Goal: Participate in discussion: Engage in conversation with other users on a specific topic

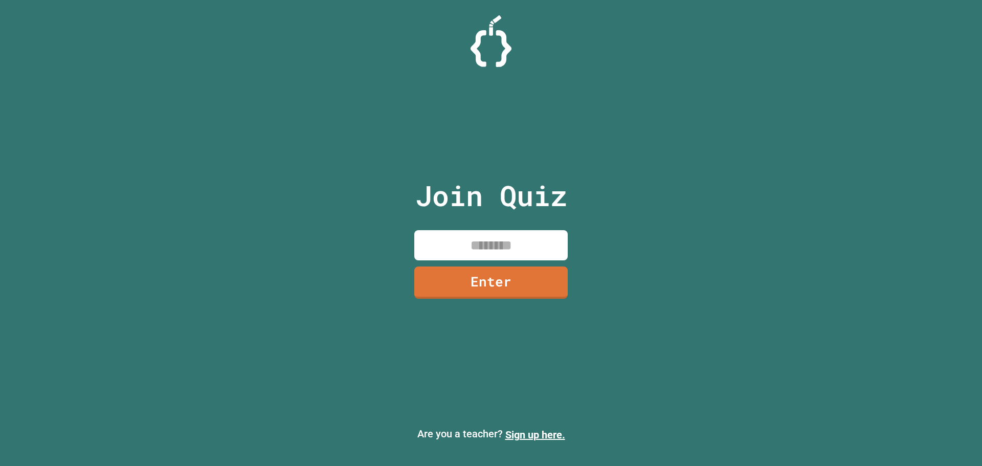
click at [474, 254] on input at bounding box center [490, 245] width 153 height 30
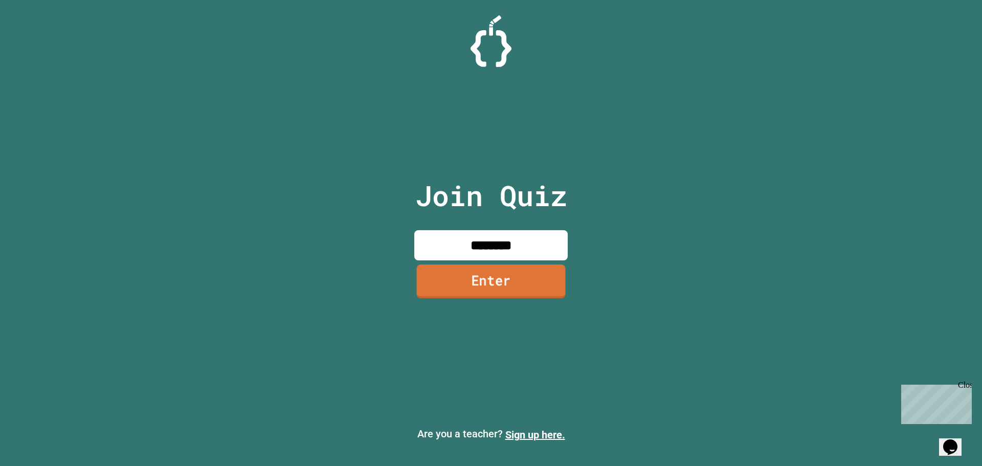
type input "********"
click at [544, 278] on link "Enter" at bounding box center [491, 281] width 149 height 34
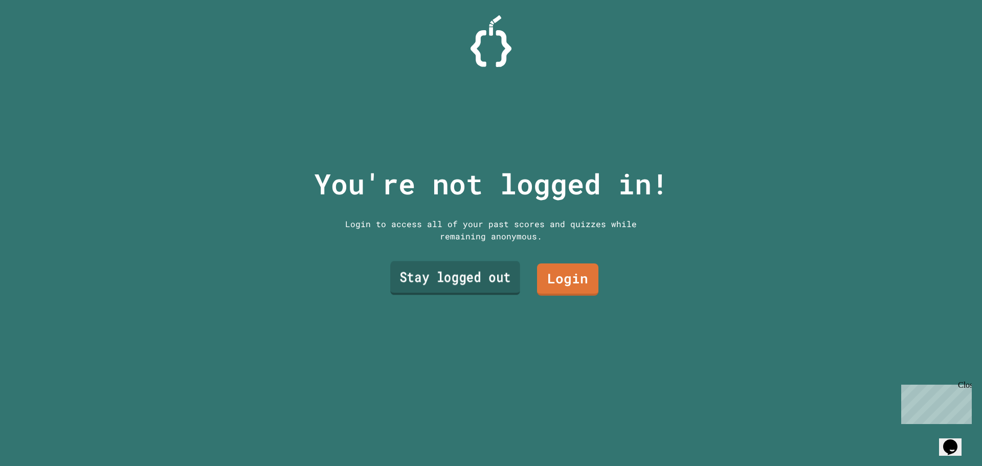
click at [459, 274] on link "Stay logged out" at bounding box center [455, 278] width 130 height 34
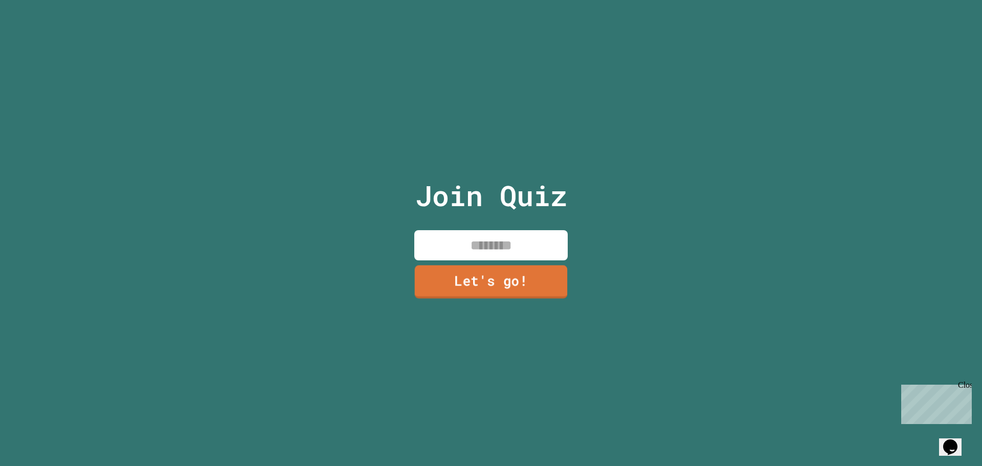
click at [471, 239] on input at bounding box center [490, 245] width 153 height 30
type input "*******"
click at [470, 270] on link "Let's go!" at bounding box center [491, 281] width 144 height 34
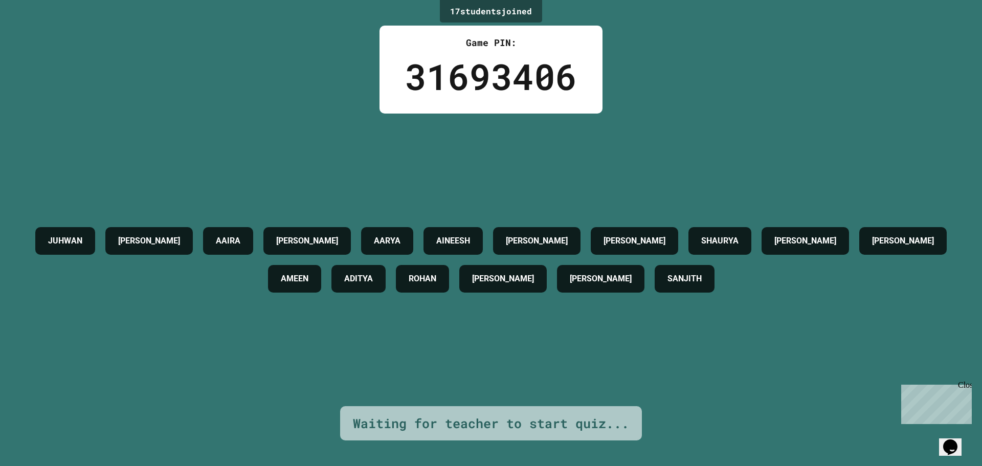
click at [957, 439] on icon "Chat widget" at bounding box center [950, 446] width 14 height 15
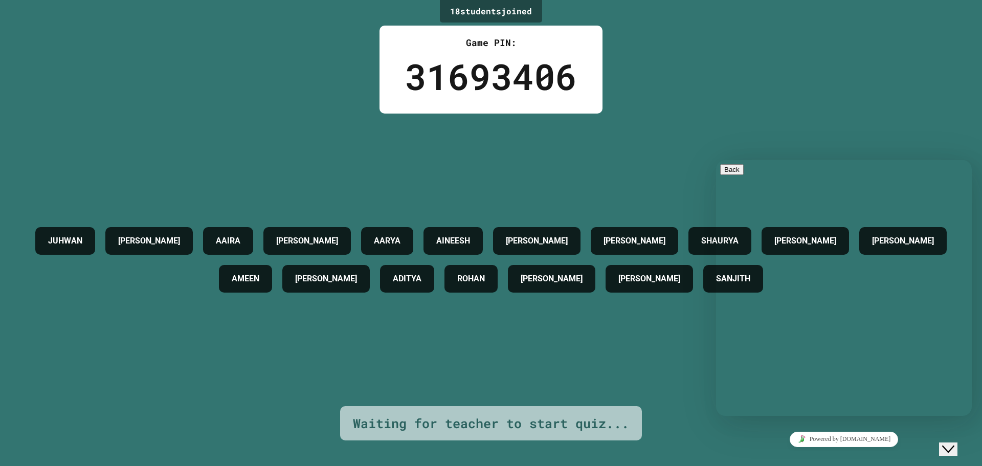
click at [871, 457] on p "Chat now!" at bounding box center [844, 461] width 248 height 9
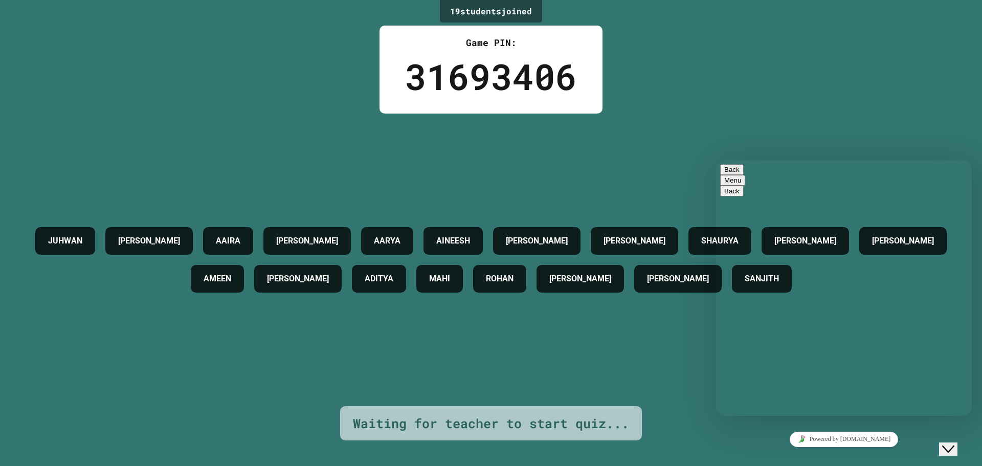
click at [716, 160] on textarea at bounding box center [716, 160] width 0 height 0
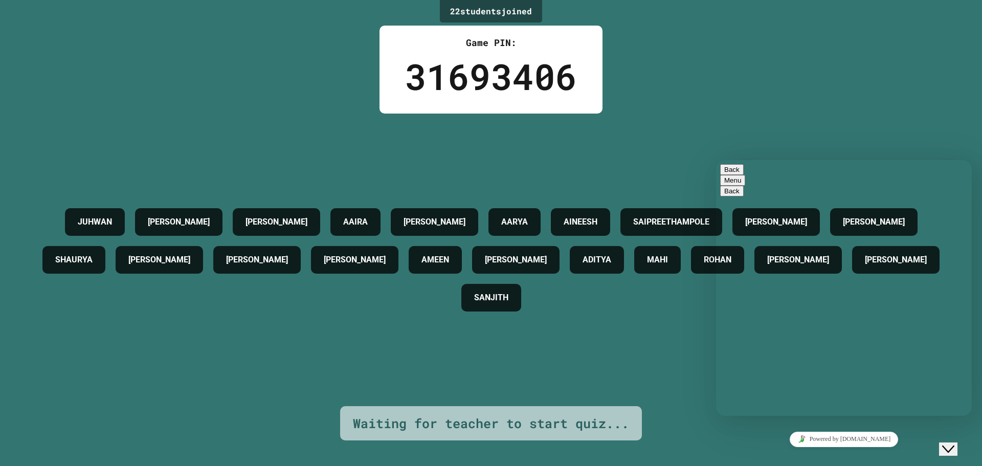
type textarea "**********"
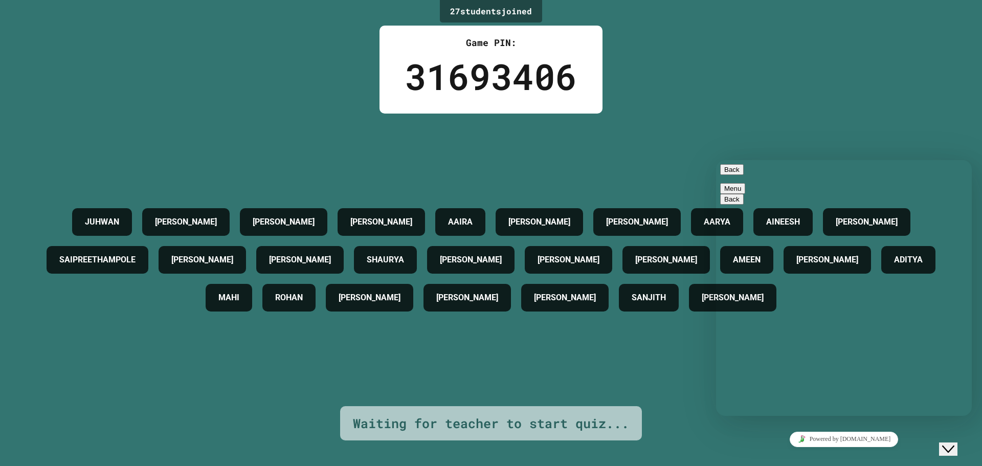
click at [716, 160] on textarea at bounding box center [716, 160] width 0 height 0
click at [722, 174] on div "Back Menu" at bounding box center [844, 179] width 248 height 30
click at [728, 175] on button "Back" at bounding box center [732, 169] width 24 height 11
click at [953, 443] on icon "Close Chat This icon closes the chat window." at bounding box center [948, 449] width 12 height 12
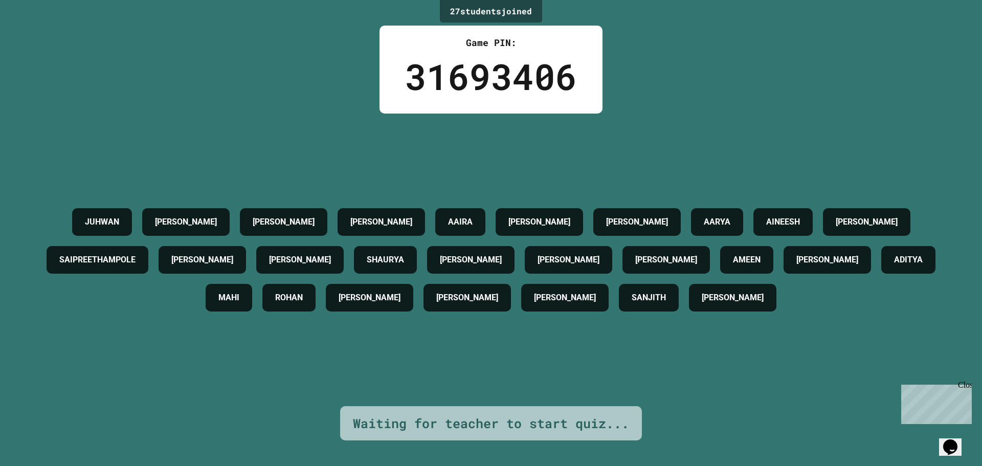
click at [964, 386] on div "Close" at bounding box center [964, 387] width 13 height 13
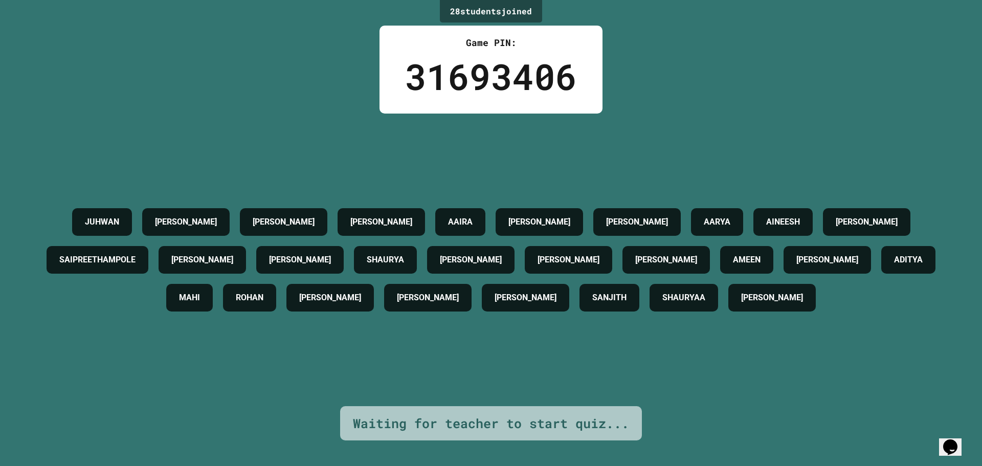
click at [304, 103] on div "28 student s joined Game PIN: 31693406 [PERSON_NAME] [PERSON_NAME] [PERSON_NAME…" at bounding box center [491, 233] width 982 height 466
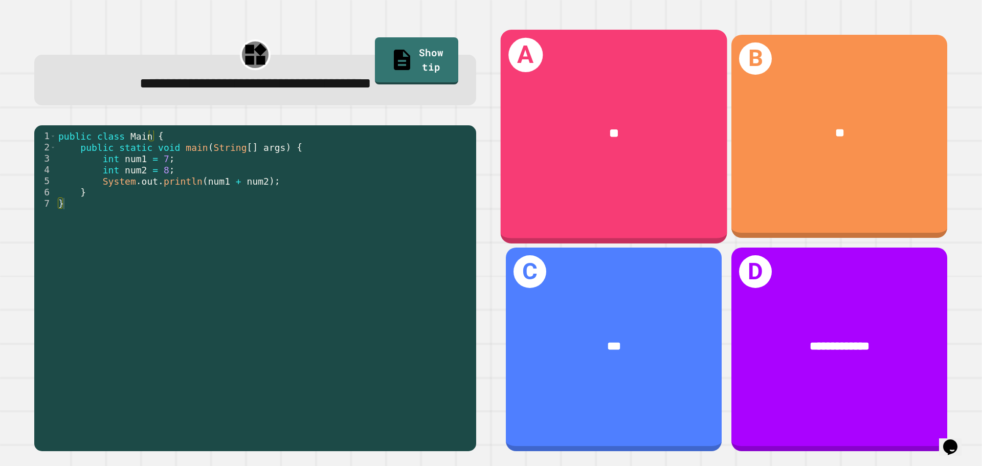
click at [576, 161] on div "**" at bounding box center [614, 133] width 227 height 69
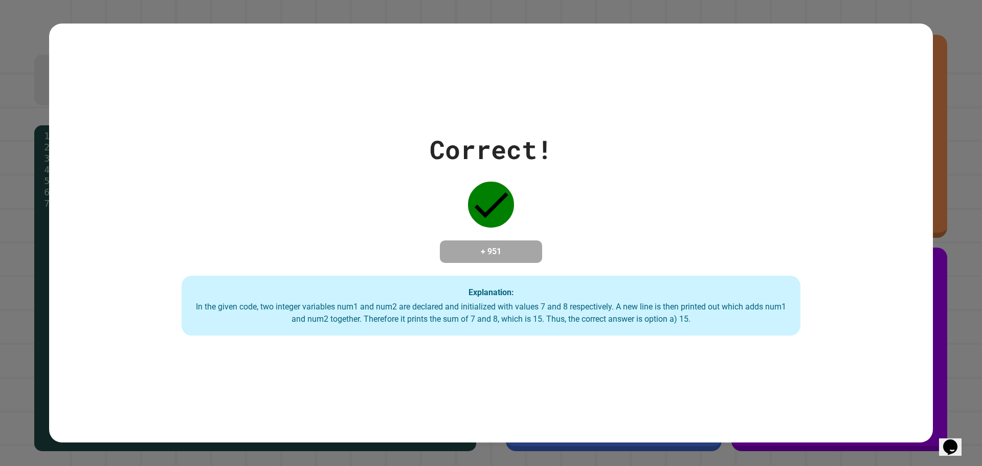
click at [955, 319] on div "Correct! + 951 Explanation: In the given code, two integer variables num1 and n…" at bounding box center [491, 233] width 982 height 466
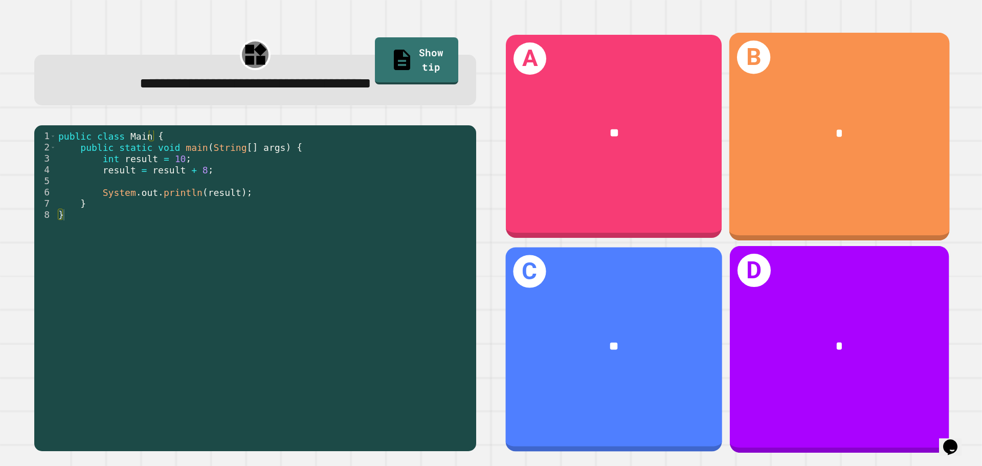
click at [585, 340] on div "**" at bounding box center [614, 347] width 169 height 18
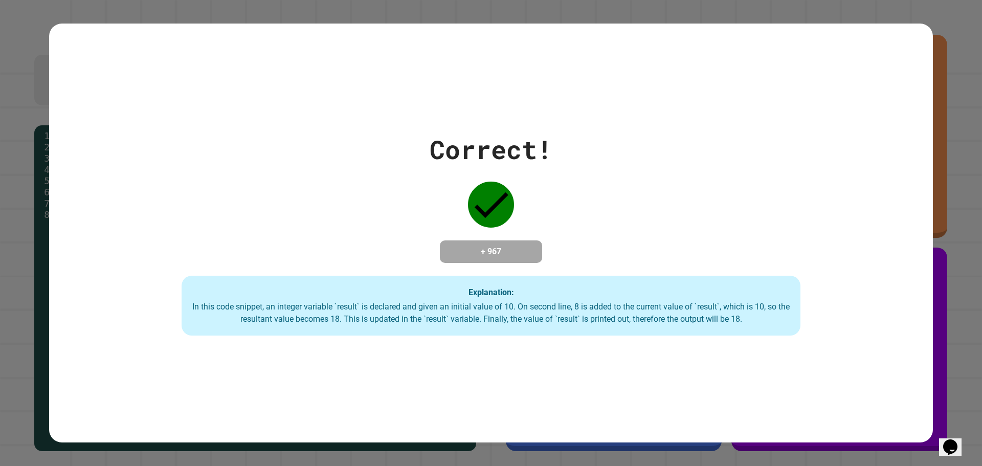
click at [376, 134] on div "Correct! + 967 Explanation: In this code snippet, an integer variable `result` …" at bounding box center [491, 233] width 884 height 206
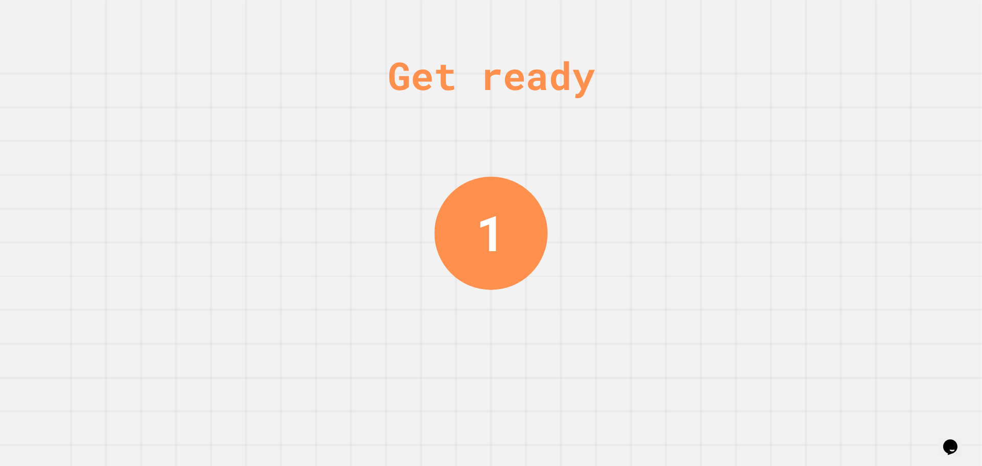
click at [388, 129] on div "Get ready 1" at bounding box center [491, 233] width 982 height 466
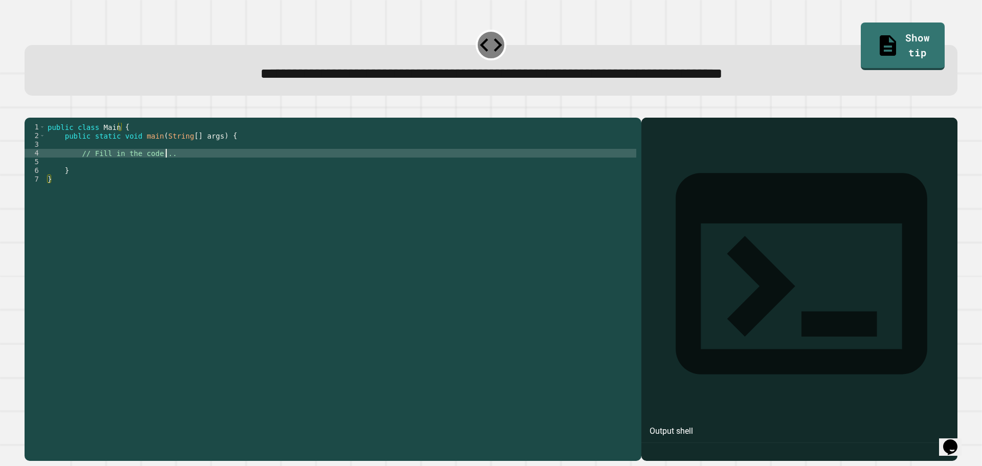
click at [168, 165] on div "public class Main { public static void main ( String [ ] args ) { // Fill in th…" at bounding box center [341, 279] width 591 height 313
click at [166, 155] on div "public class Main { public static void main ( String [ ] args ) { // Fill in th…" at bounding box center [341, 279] width 591 height 313
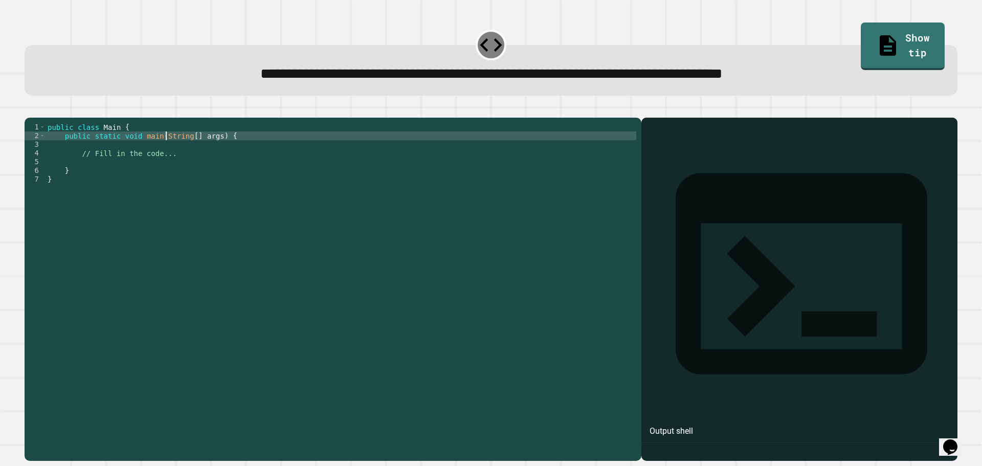
click at [174, 168] on div "public class Main { public static void main ( String [ ] args ) { // Fill in th…" at bounding box center [341, 279] width 591 height 313
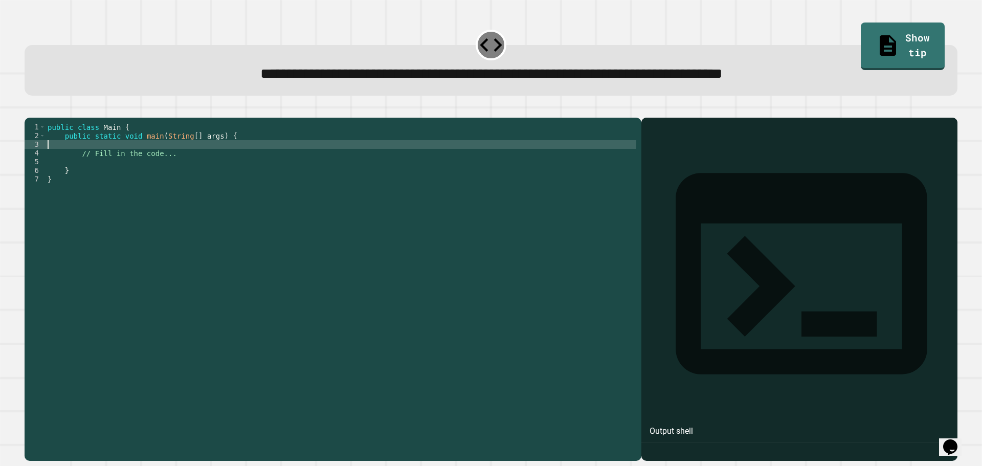
click at [171, 163] on div "public class Main { public static void main ( String [ ] args ) { // Fill in th…" at bounding box center [341, 279] width 591 height 313
type textarea "******"
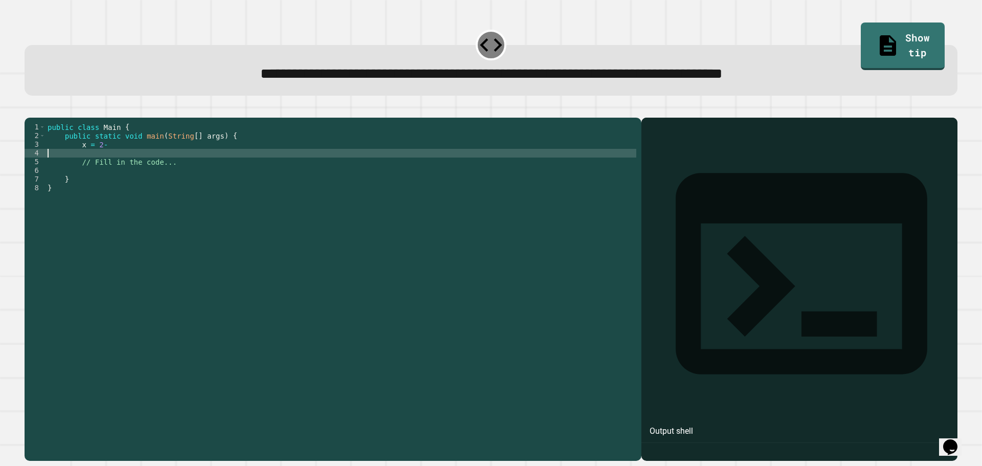
scroll to position [0, 0]
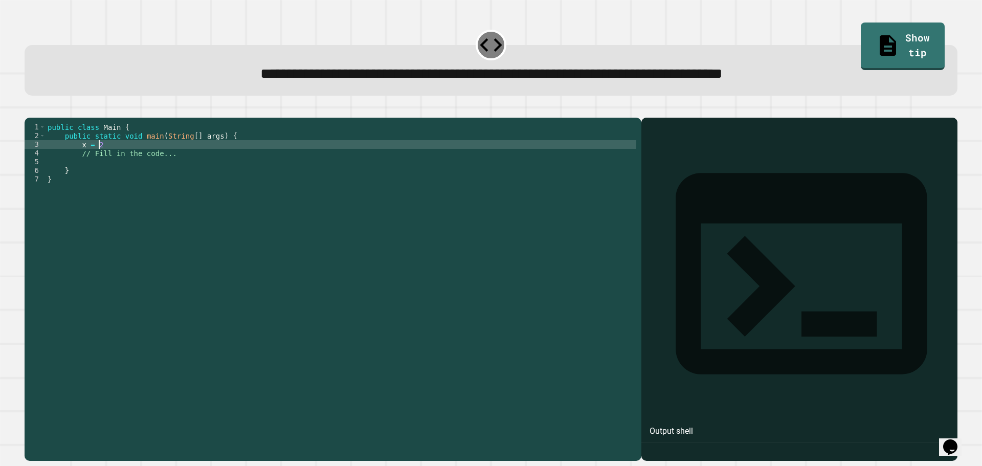
type textarea "******"
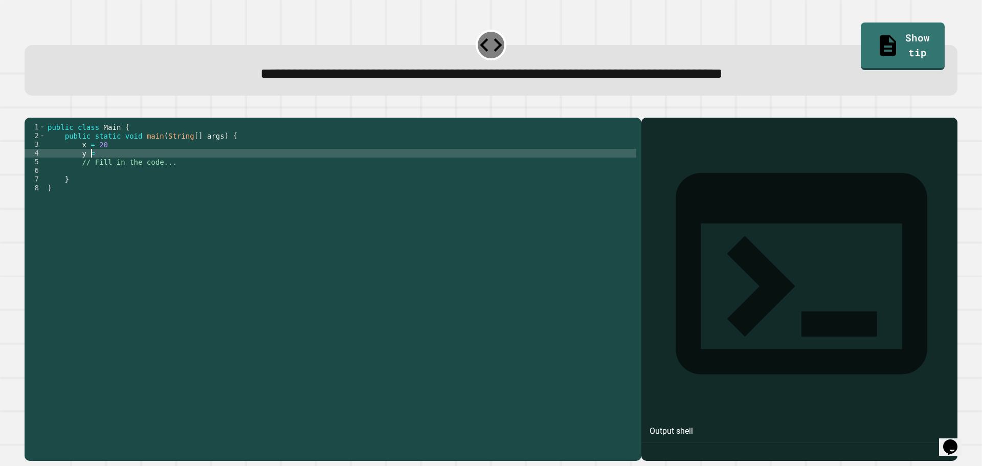
scroll to position [0, 3]
type textarea "******"
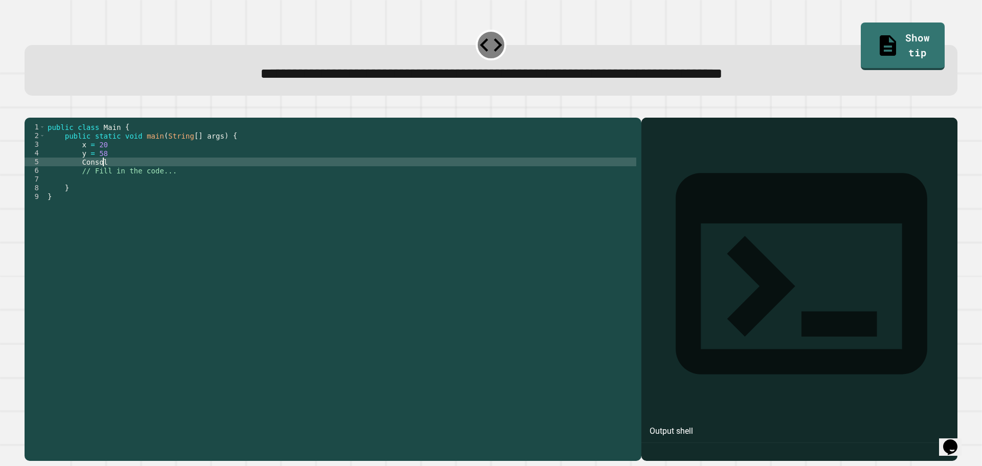
type textarea "*******"
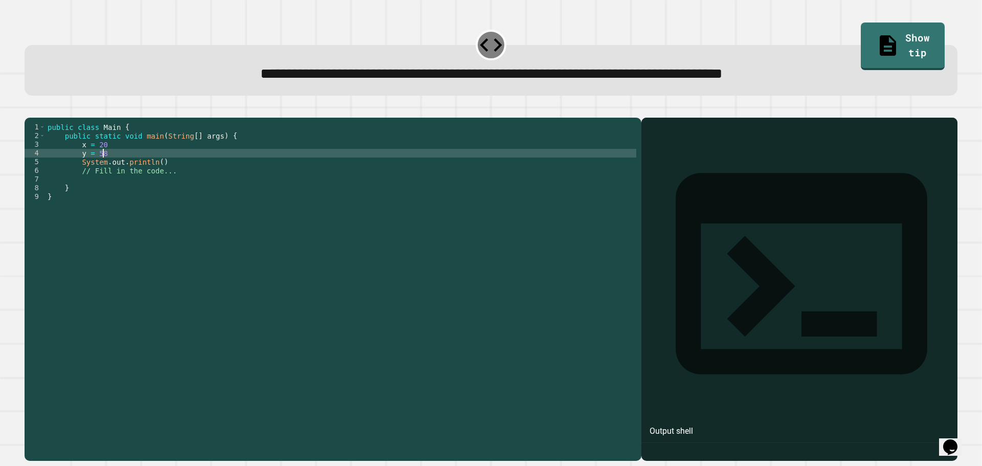
click at [179, 172] on div "public class Main { public static void main ( String [ ] args ) { x = 20 y = 58…" at bounding box center [341, 279] width 591 height 313
type textarea "******"
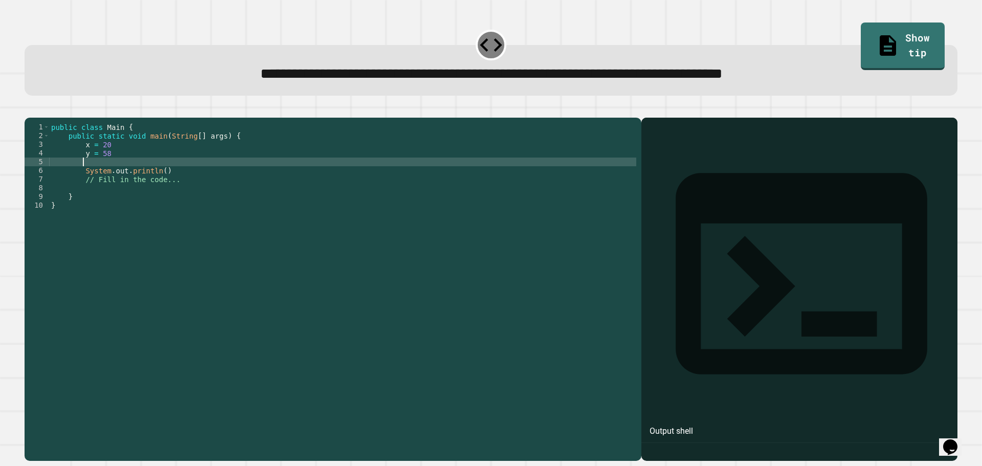
scroll to position [0, 2]
type textarea "*"
click at [156, 187] on div "public class Main { public static void main ( String [ ] args ) { x = 20 y = 58…" at bounding box center [342, 279] width 587 height 313
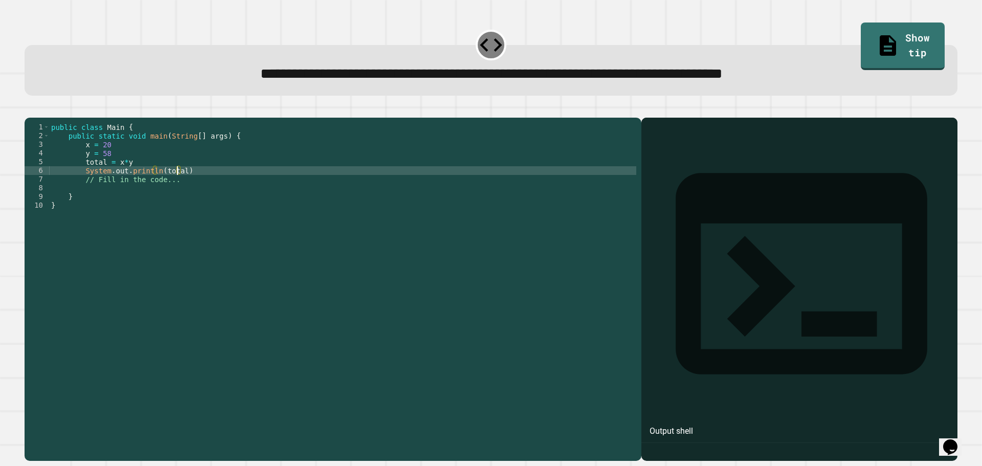
scroll to position [0, 9]
click at [39, 117] on icon "button" at bounding box center [37, 115] width 6 height 7
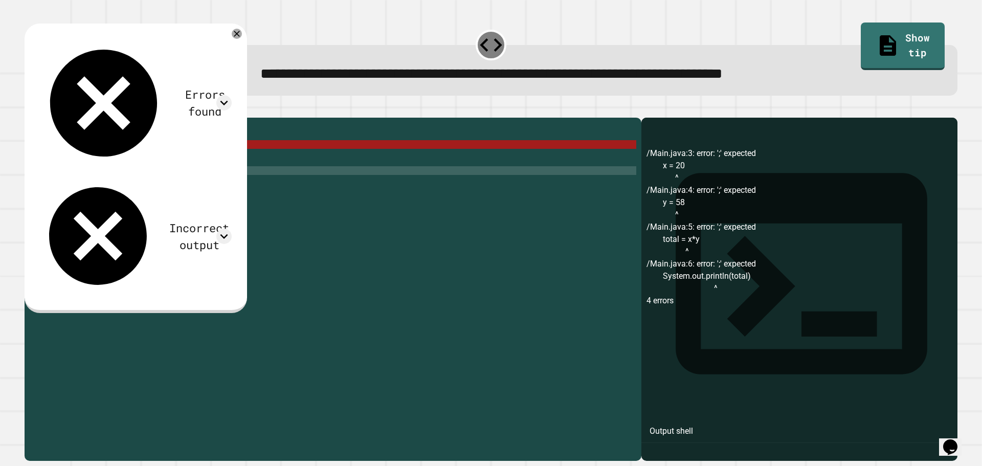
click at [145, 159] on div "public class Main { public static void main ( String [ ] args ) { x = 20 y = 58…" at bounding box center [342, 279] width 587 height 313
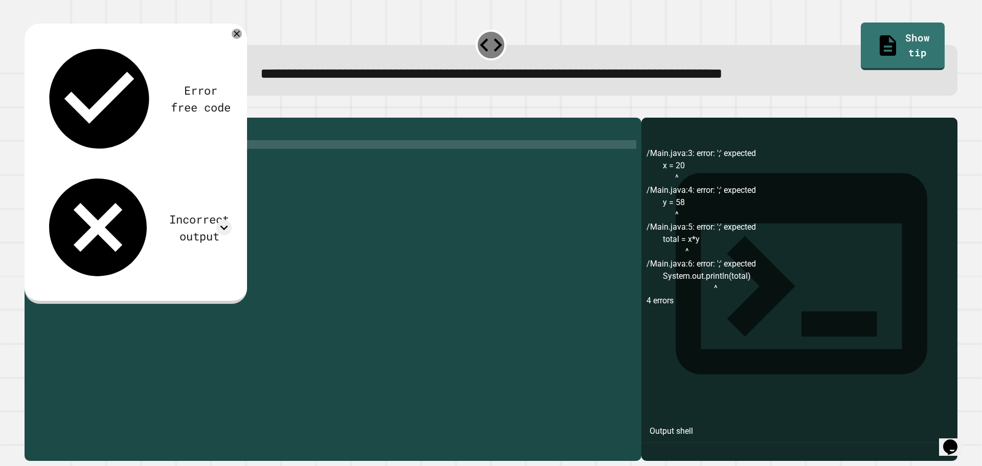
click at [140, 170] on div "public class Main { public static void main ( String [ ] args ) { x = 20 ; y = …" at bounding box center [342, 279] width 587 height 313
click at [143, 179] on div "public class Main { public static void main ( String [ ] args ) { x = 20 ; y = …" at bounding box center [342, 279] width 587 height 313
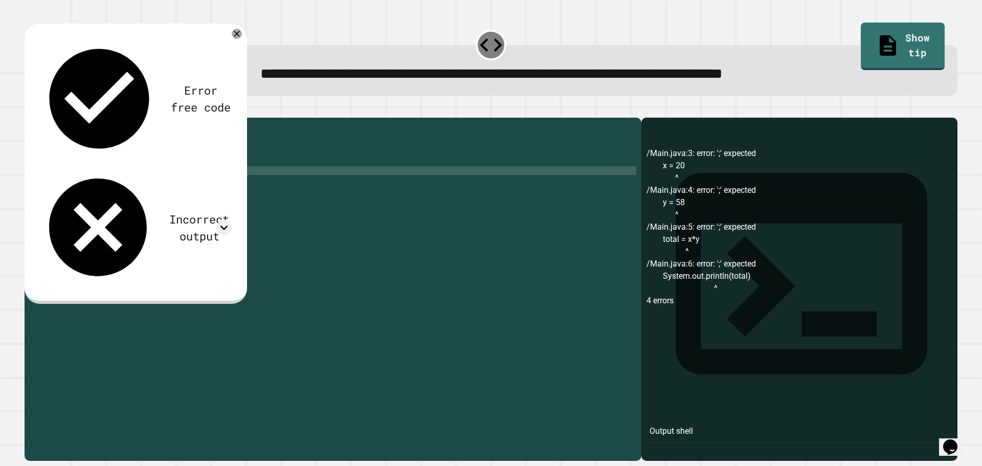
click at [219, 190] on div "public class Main { public static void main ( String [ ] args ) { x = 20 ; y = …" at bounding box center [342, 279] width 587 height 313
click at [30, 109] on icon "button" at bounding box center [30, 109] width 0 height 0
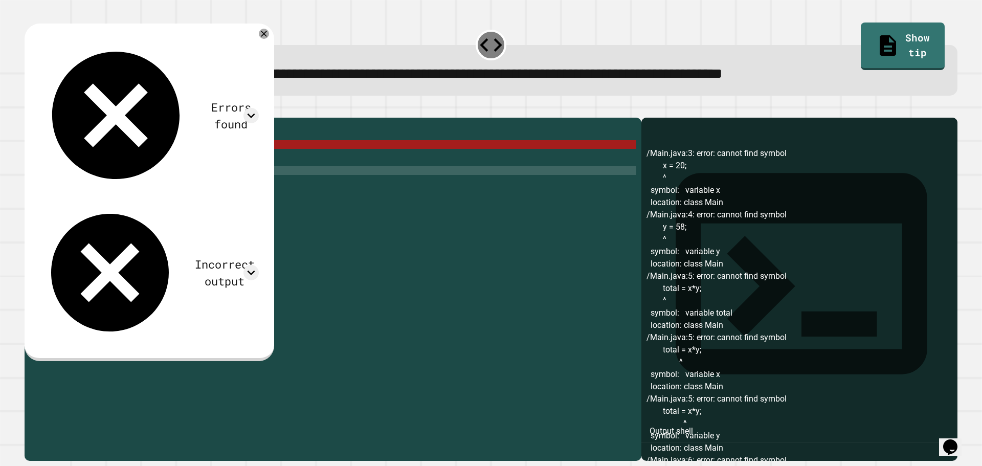
scroll to position [0, 4]
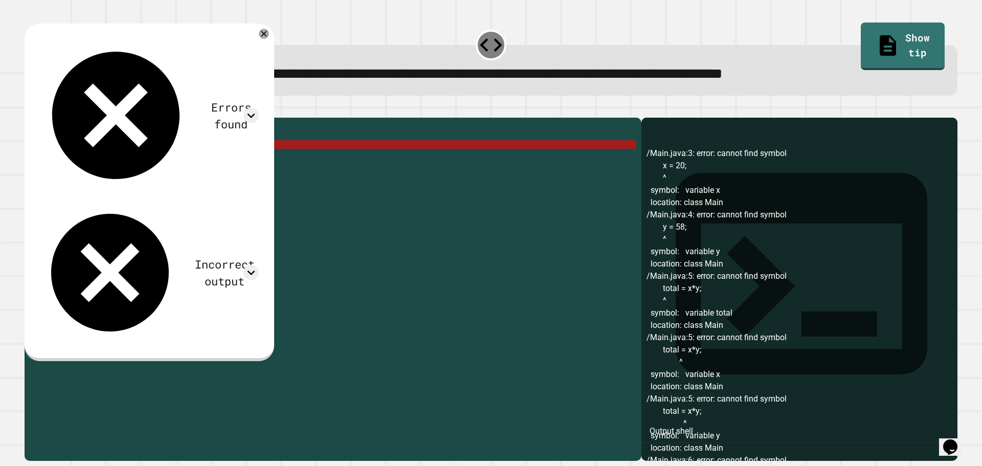
drag, startPoint x: 86, startPoint y: 161, endPoint x: 81, endPoint y: 160, distance: 5.2
click at [81, 160] on div "public class Main { public static void main ( String [ ] args ) { x = 20 ; y = …" at bounding box center [342, 279] width 587 height 313
click at [80, 159] on div "public class Main { public static void main ( String [ ] args ) { x = 20 ; y = …" at bounding box center [342, 271] width 587 height 296
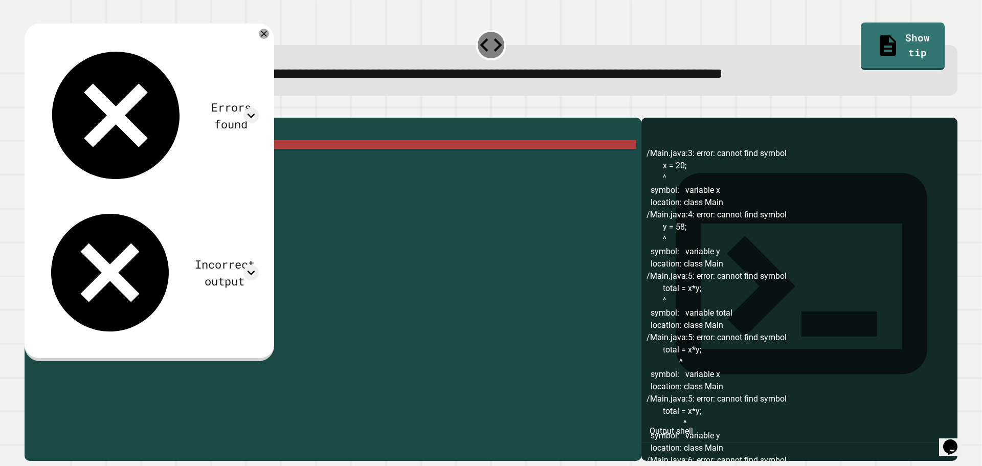
click at [82, 160] on div "public class Main { public static void main ( String [ ] args ) { x = 20 ; y = …" at bounding box center [342, 279] width 587 height 313
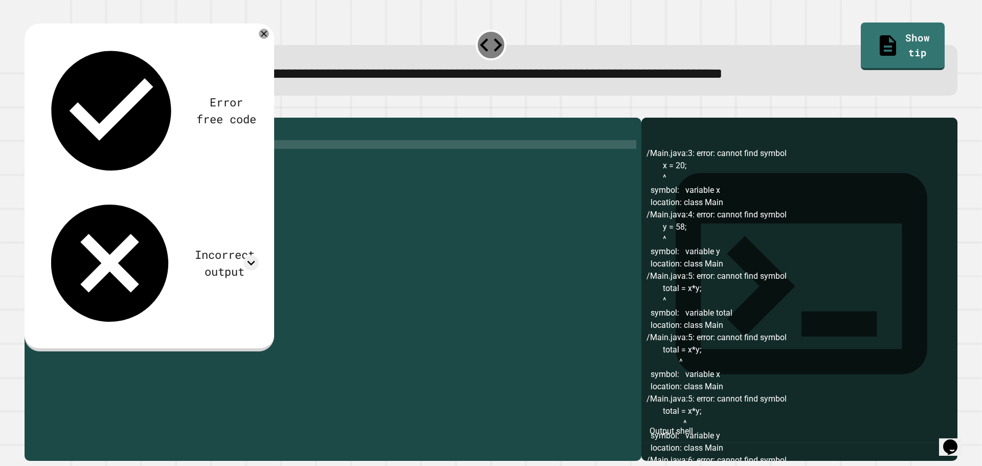
scroll to position [0, 3]
click at [86, 172] on div "public class Main { public static void main ( String [ ] args ) { int x = 20 ; …" at bounding box center [342, 279] width 587 height 313
click at [83, 172] on div "public class Main { public static void main ( String [ ] args ) { int x = 20 ; …" at bounding box center [342, 279] width 587 height 313
click at [30, 109] on button "button" at bounding box center [30, 109] width 0 height 0
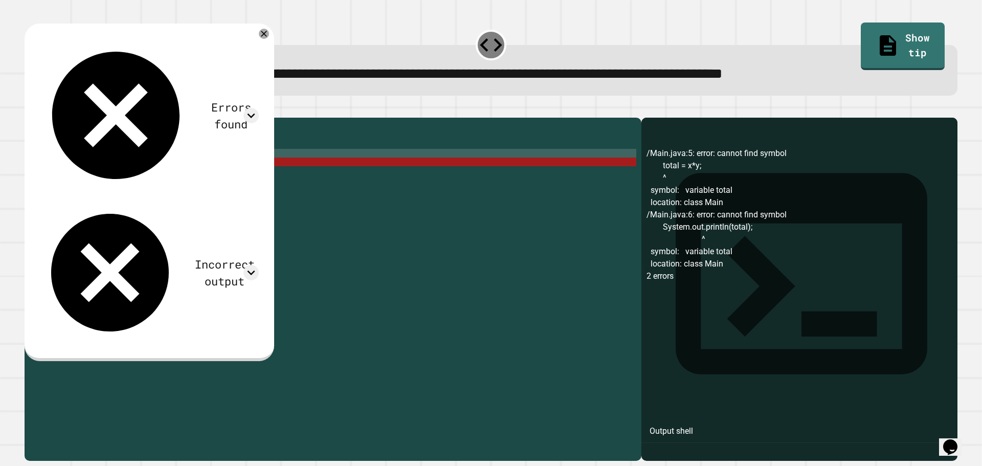
click at [80, 176] on div "public class Main { public static void main ( String [ ] args ) { int x = 20 ; …" at bounding box center [342, 279] width 587 height 313
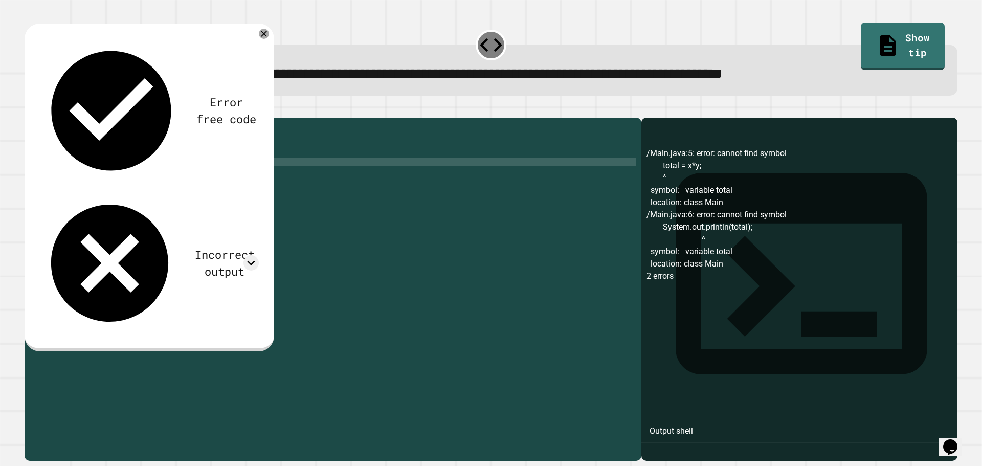
scroll to position [0, 4]
click at [30, 109] on button "button" at bounding box center [30, 109] width 0 height 0
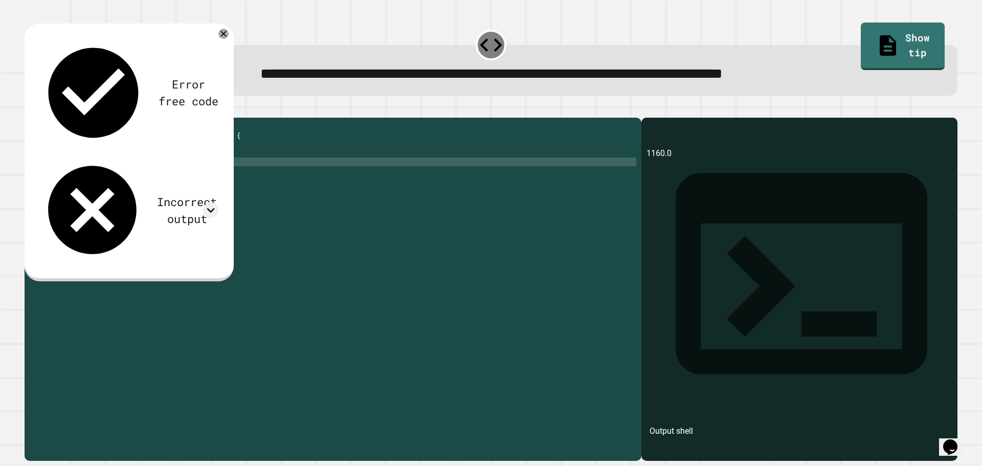
click at [93, 178] on div "public class Main { public static void main ( String [ ] args ) { int x = 20 ; …" at bounding box center [342, 279] width 587 height 313
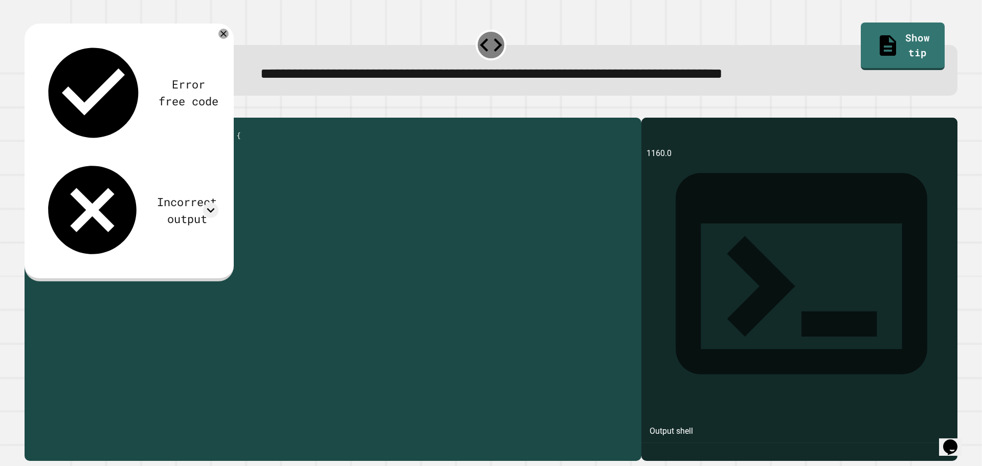
type textarea "**********"
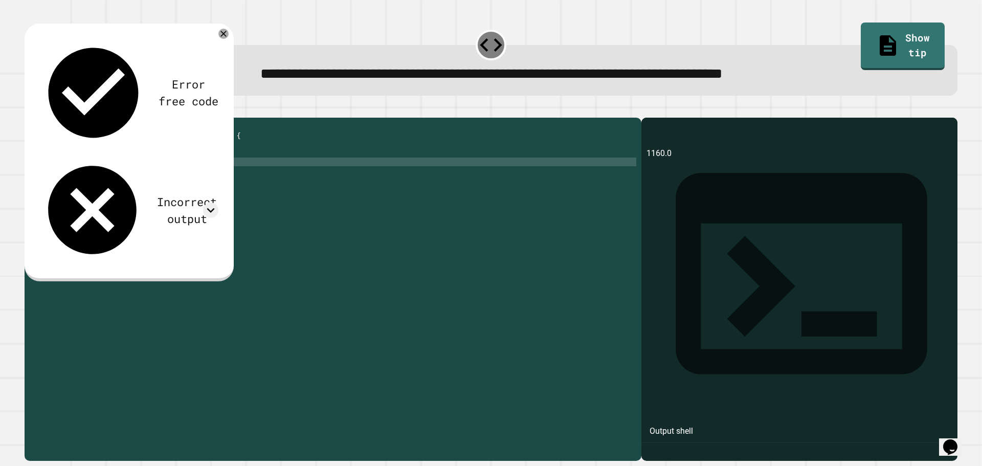
scroll to position [0, 3]
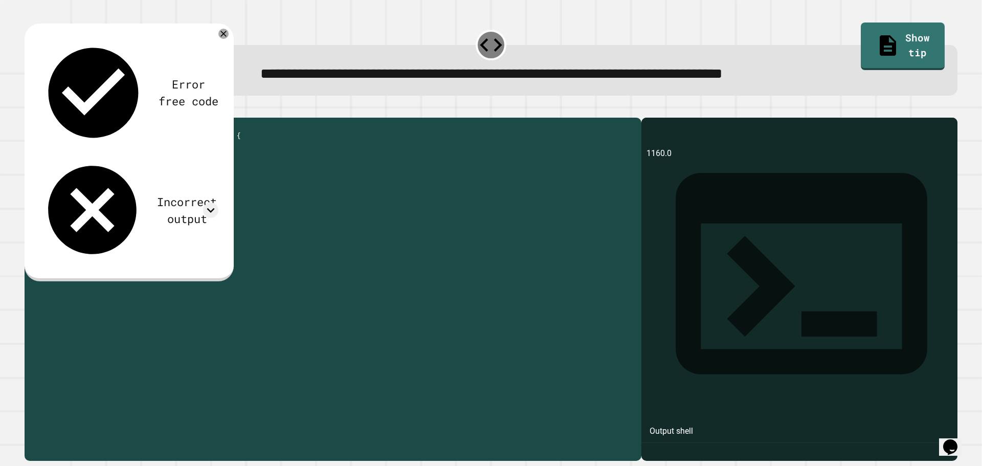
drag, startPoint x: 132, startPoint y: 177, endPoint x: 141, endPoint y: 177, distance: 9.2
click at [140, 177] on div "public class Main { public static void main ( String [ ] args ) { int x = 20 ; …" at bounding box center [342, 279] width 587 height 313
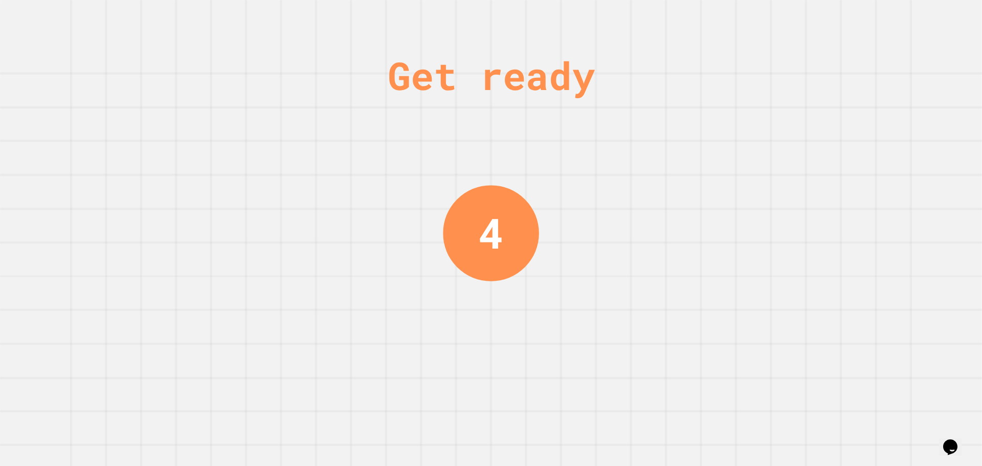
click at [498, 188] on div "Get ready 4" at bounding box center [491, 233] width 77 height 466
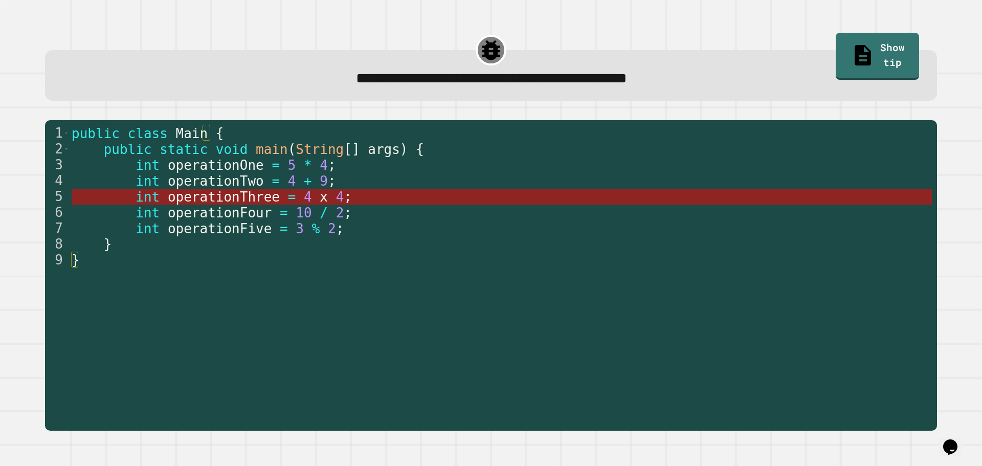
click at [320, 196] on span "x" at bounding box center [324, 196] width 8 height 15
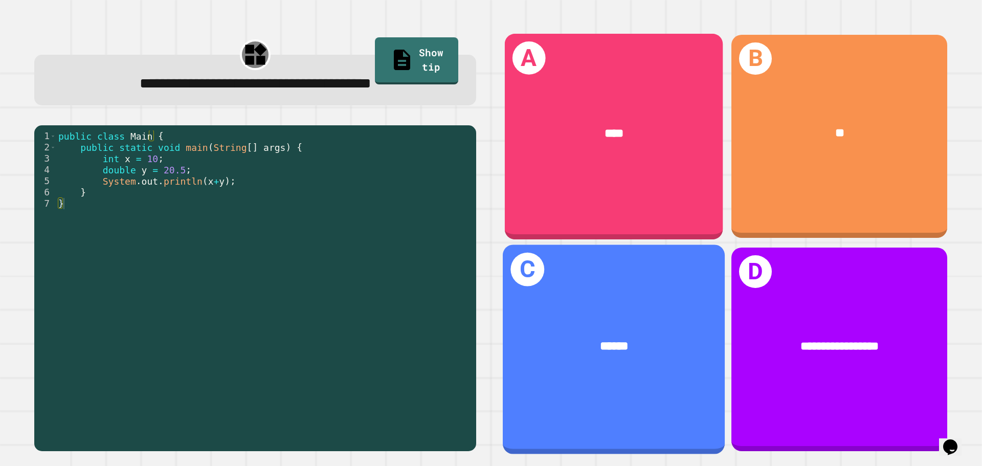
click at [648, 165] on div "A ****" at bounding box center [614, 136] width 218 height 206
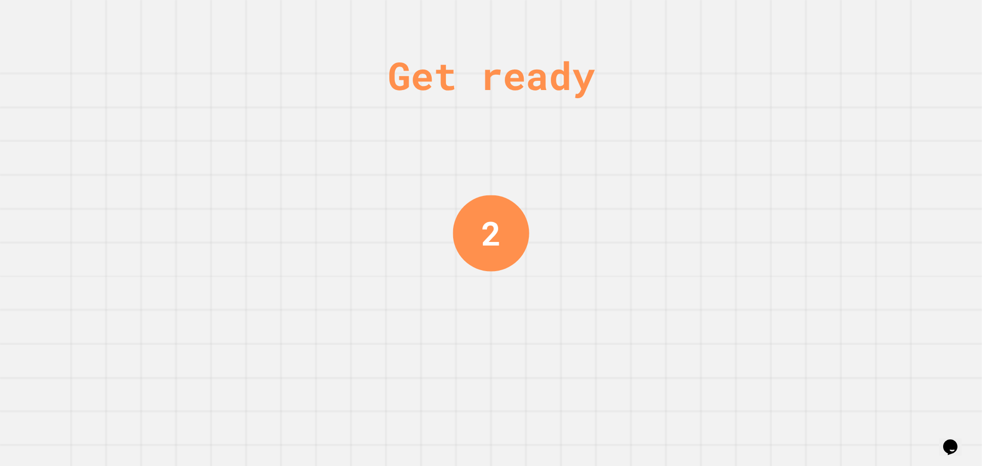
click at [222, 180] on div "Get ready 2" at bounding box center [491, 233] width 982 height 466
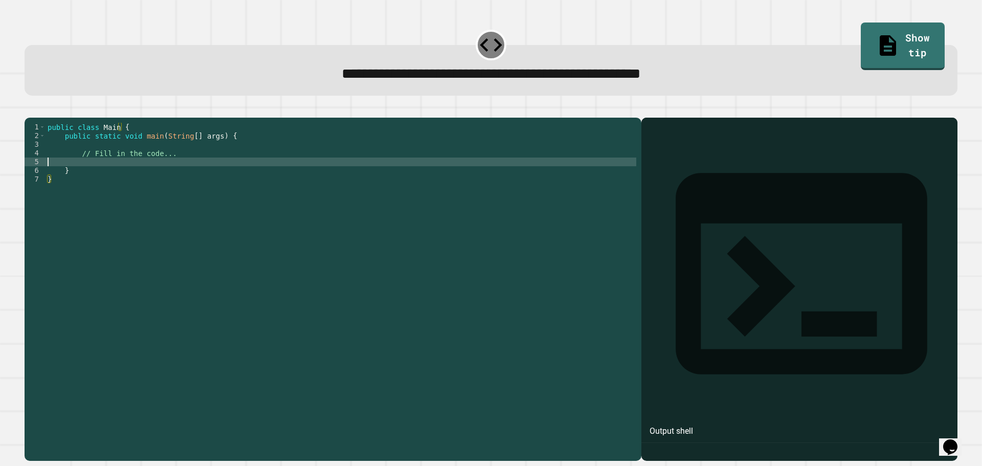
click at [126, 176] on div "public class Main { public static void main ( String [ ] args ) { // Fill in th…" at bounding box center [341, 279] width 591 height 313
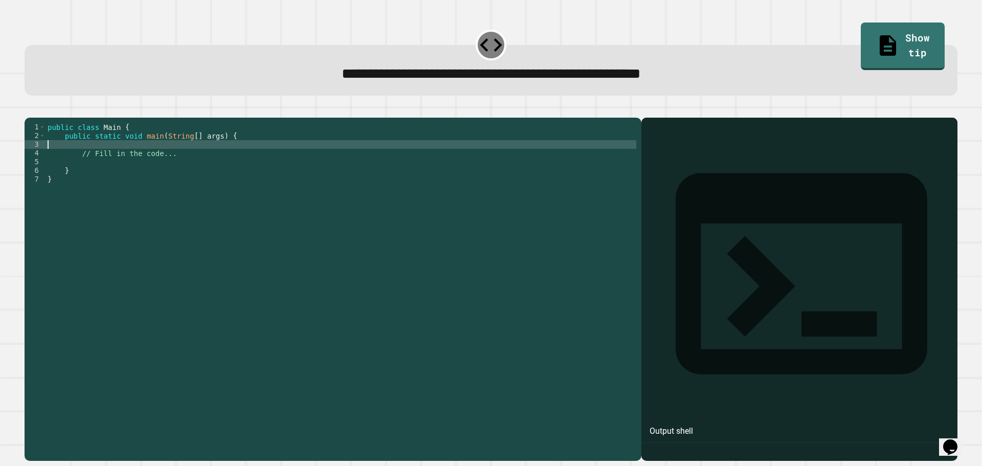
click at [138, 162] on div "public class Main { public static void main ( String [ ] args ) { // Fill in th…" at bounding box center [341, 279] width 591 height 313
type textarea "*****"
type textarea "**********"
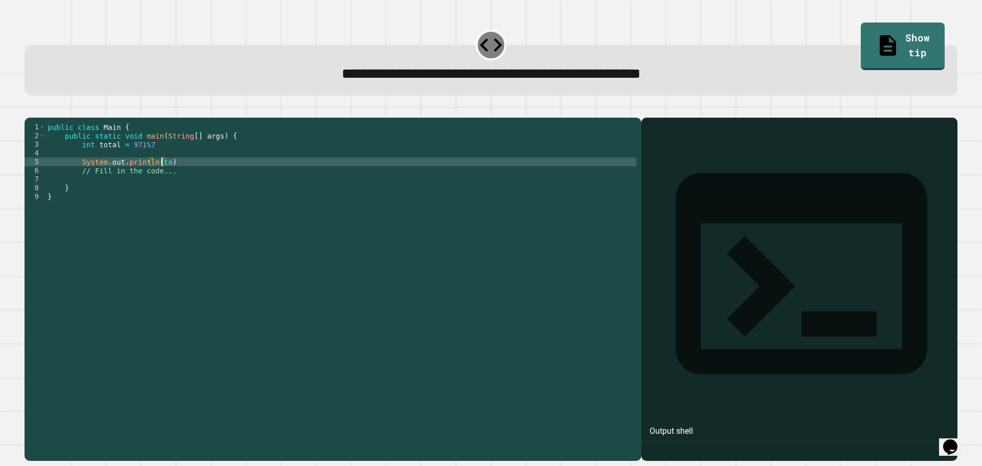
scroll to position [0, 8]
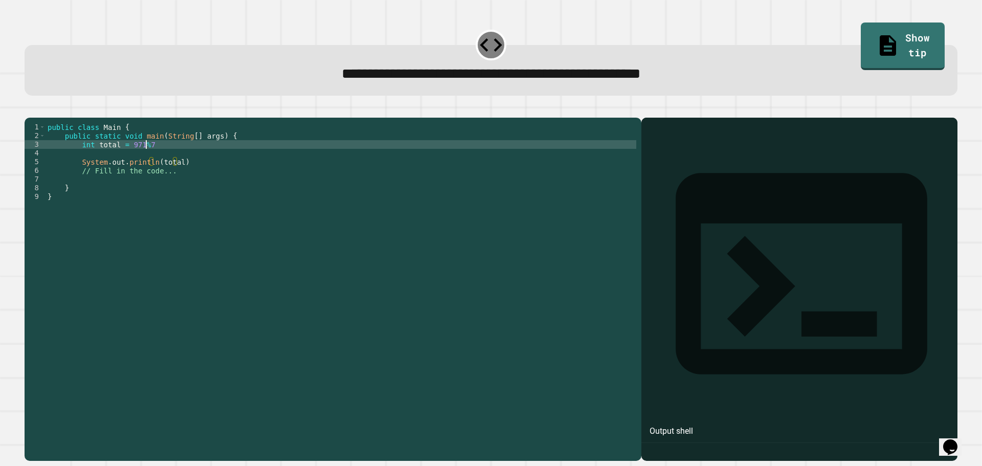
click at [152, 156] on div "public class Main { public static void main ( String [ ] args ) { int total = 9…" at bounding box center [341, 279] width 591 height 313
click at [198, 176] on div "public class Main { public static void main ( String [ ] args ) { int total = 9…" at bounding box center [341, 279] width 591 height 313
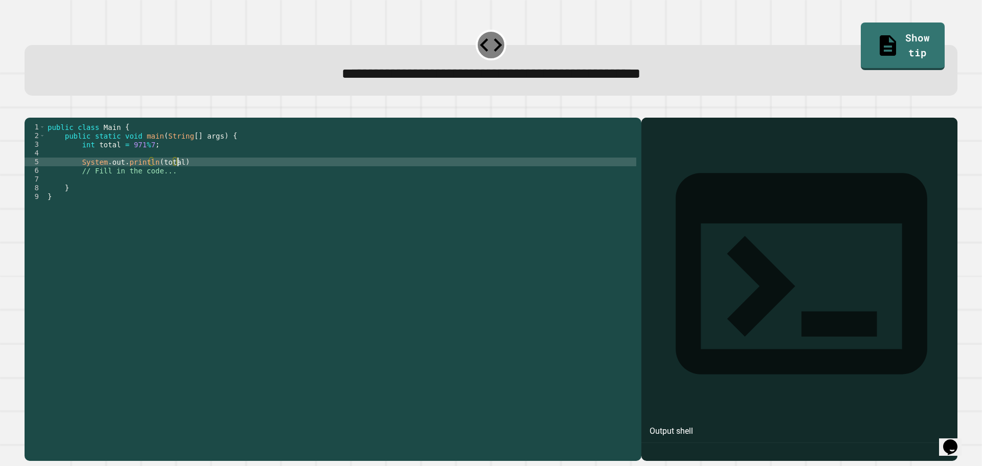
scroll to position [0, 9]
type textarea "**********"
click at [30, 109] on icon "button" at bounding box center [30, 109] width 0 height 0
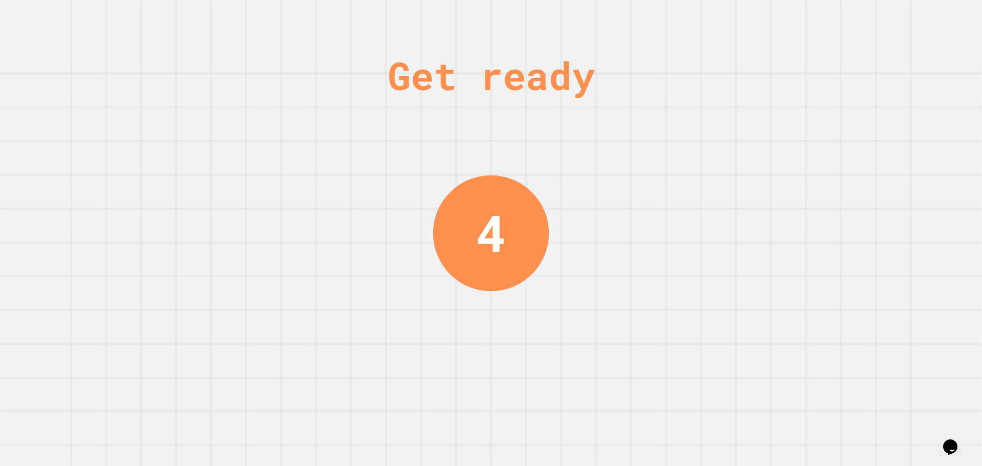
click at [323, 168] on div "Get ready 4" at bounding box center [491, 233] width 982 height 466
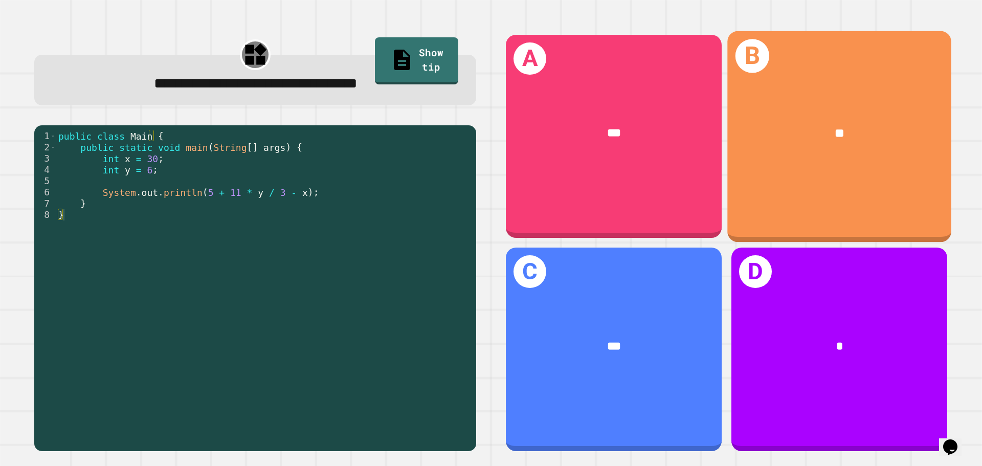
click at [780, 201] on div "B **" at bounding box center [840, 136] width 224 height 211
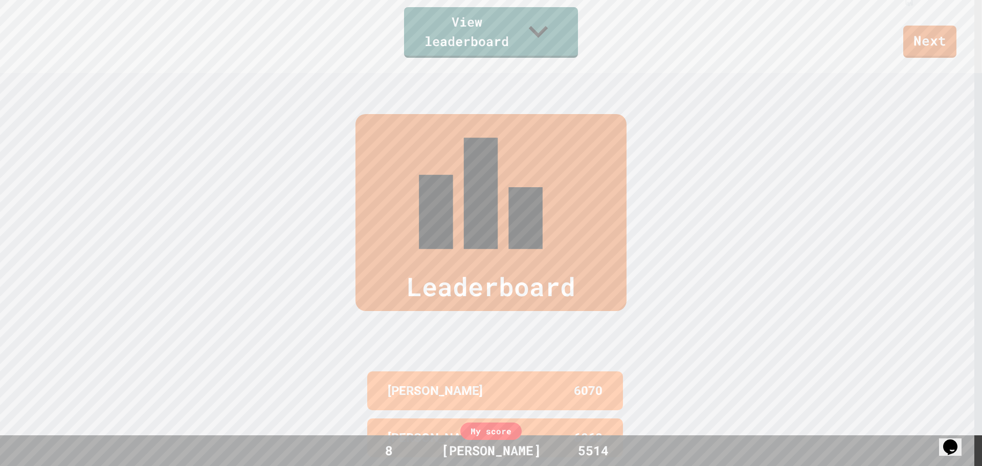
scroll to position [470, 0]
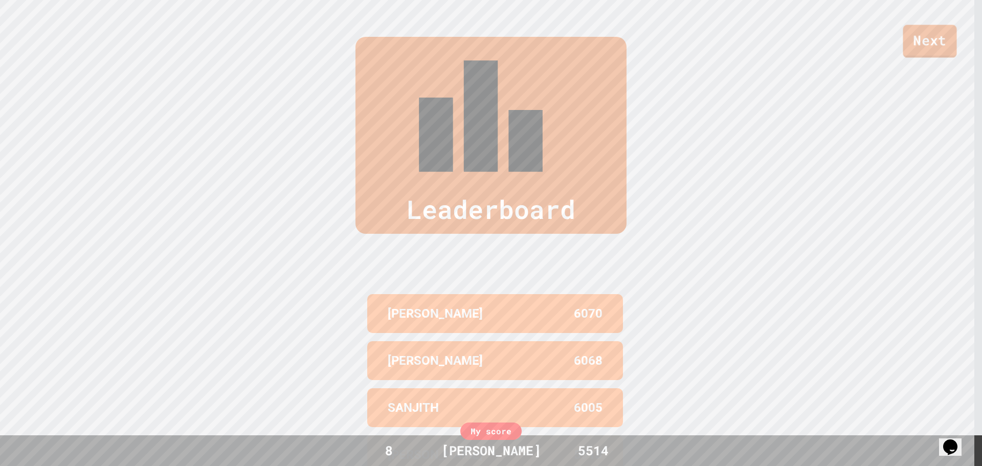
click at [934, 37] on link "Next" at bounding box center [930, 41] width 54 height 33
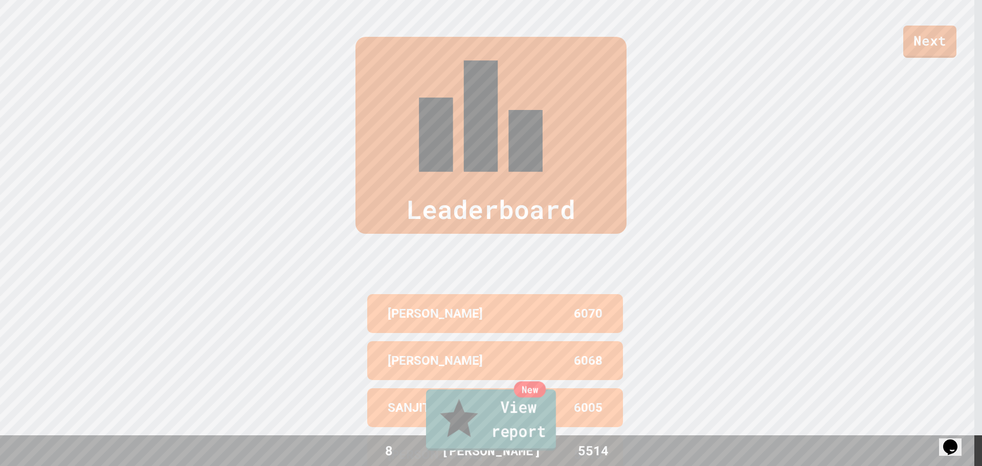
click at [460, 437] on link "New View report" at bounding box center [491, 419] width 130 height 61
type textarea "*"
